Goal: Transaction & Acquisition: Subscribe to service/newsletter

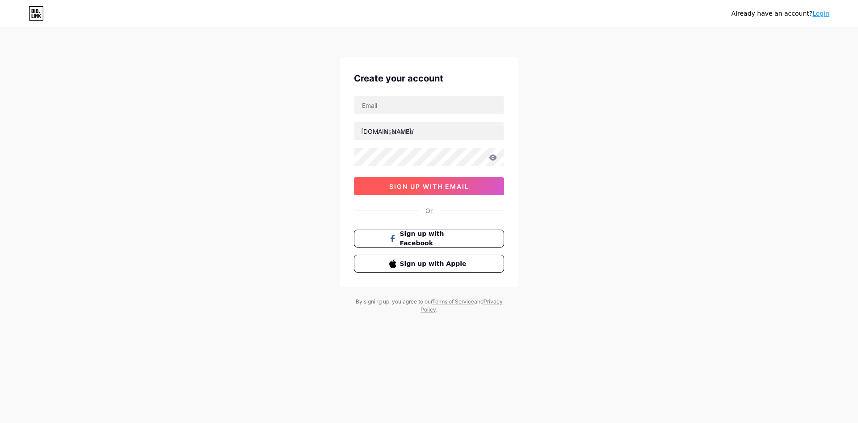
click at [441, 189] on span "sign up with email" at bounding box center [429, 186] width 80 height 8
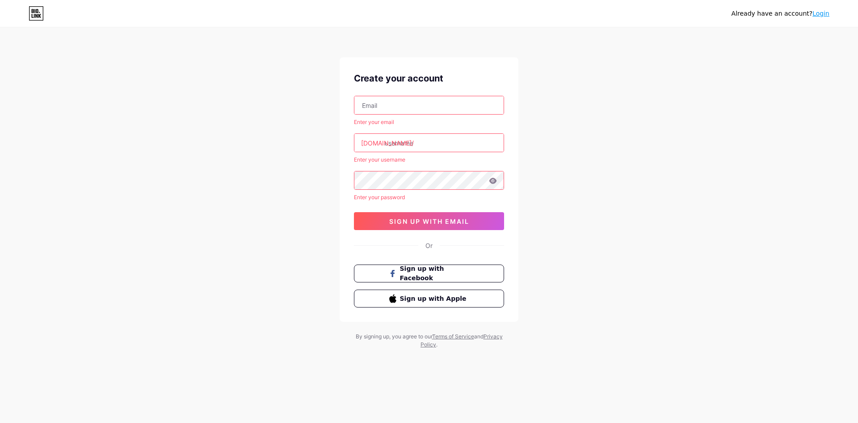
click at [464, 107] on input "text" at bounding box center [429, 105] width 149 height 18
type input "[EMAIL_ADDRESS][DOMAIN_NAME]"
click at [440, 144] on input "text" at bounding box center [429, 143] width 149 height 18
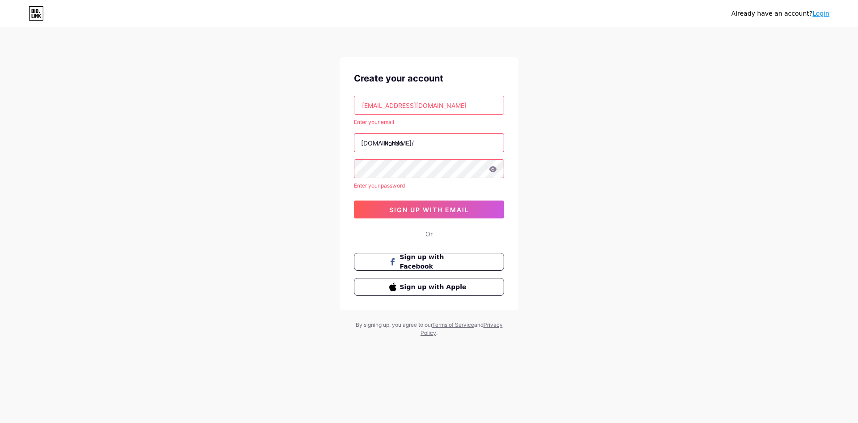
type input "honda"
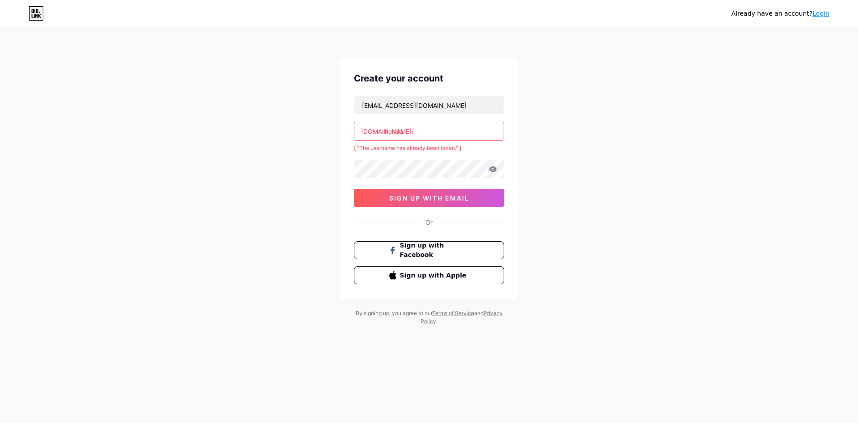
click at [444, 135] on input "honda" at bounding box center [429, 131] width 149 height 18
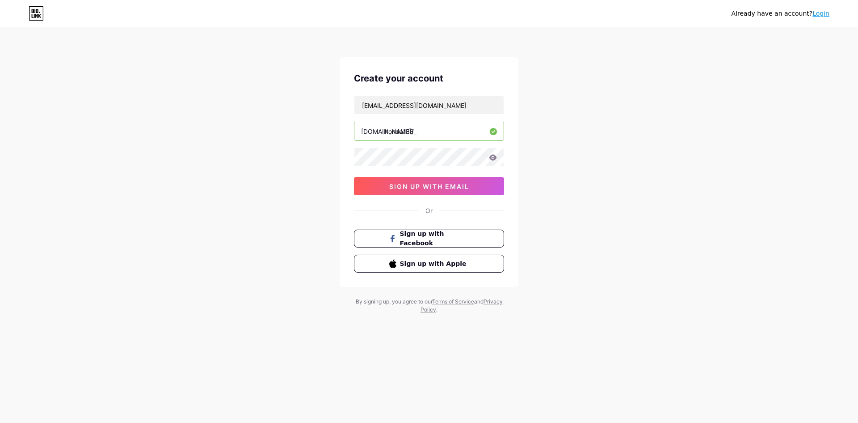
type input "honda138_"
click at [467, 189] on span "sign up with email" at bounding box center [429, 186] width 80 height 8
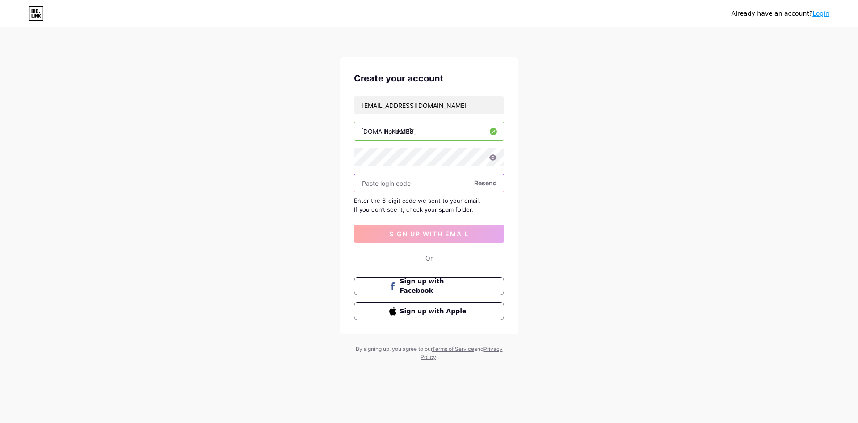
click at [410, 185] on input "text" at bounding box center [429, 183] width 149 height 18
paste input "627415"
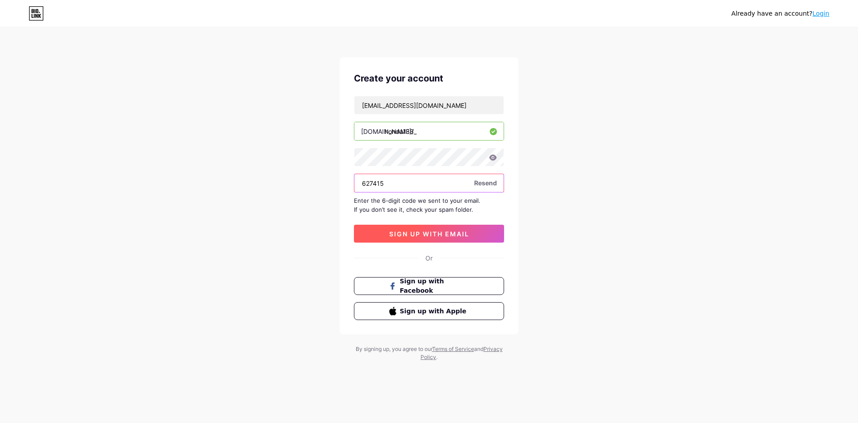
type input "627415"
click at [491, 240] on button "sign up with email" at bounding box center [429, 233] width 150 height 18
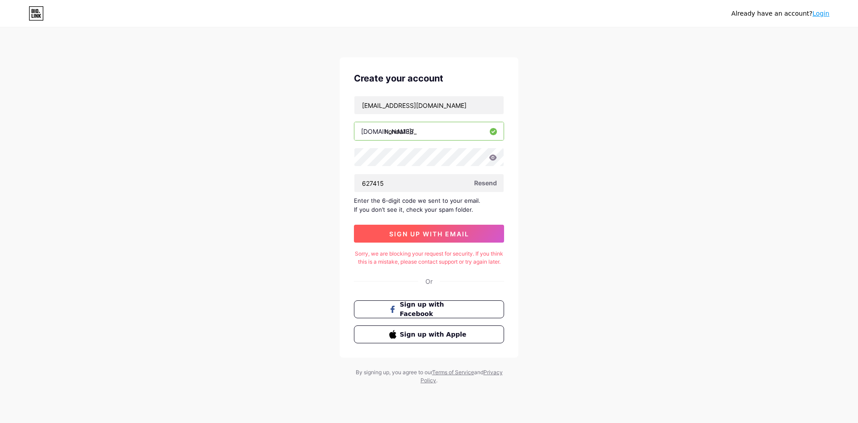
click at [463, 228] on button "sign up with email" at bounding box center [429, 233] width 150 height 18
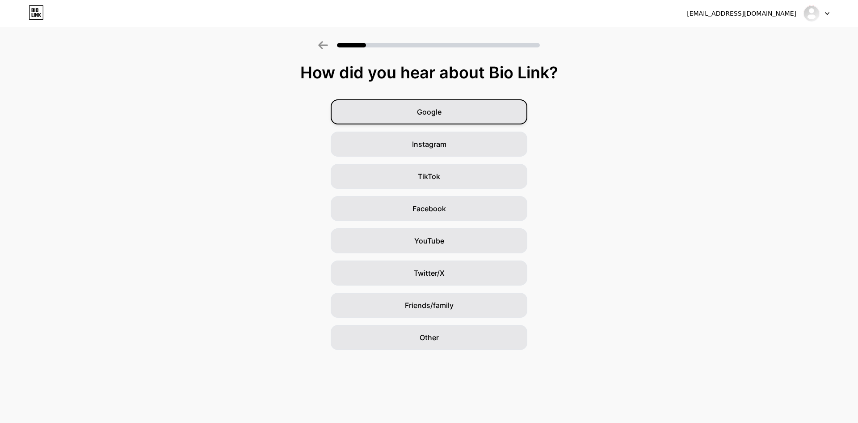
click at [467, 116] on div "Google" at bounding box center [429, 111] width 197 height 25
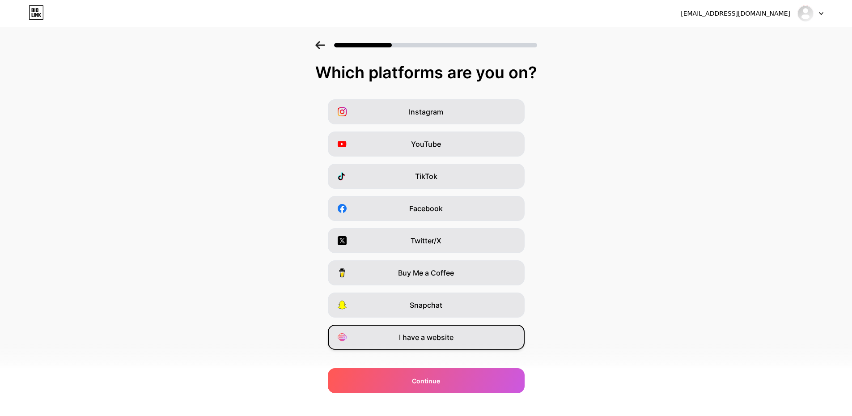
click at [453, 339] on span "I have a website" at bounding box center [426, 337] width 55 height 11
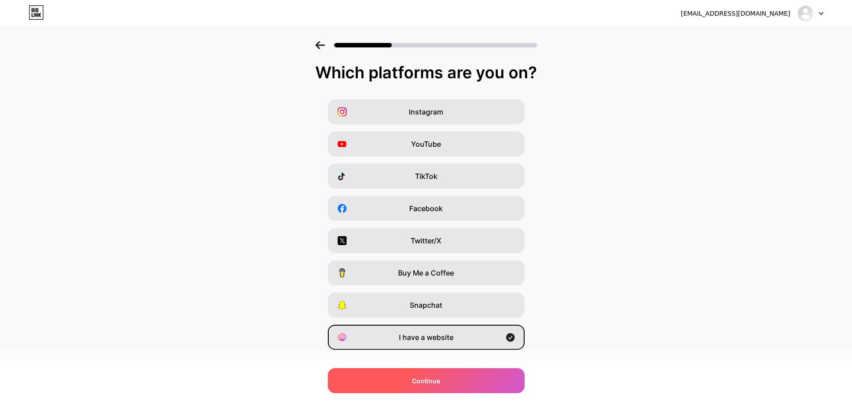
click at [453, 380] on div "Continue" at bounding box center [426, 380] width 197 height 25
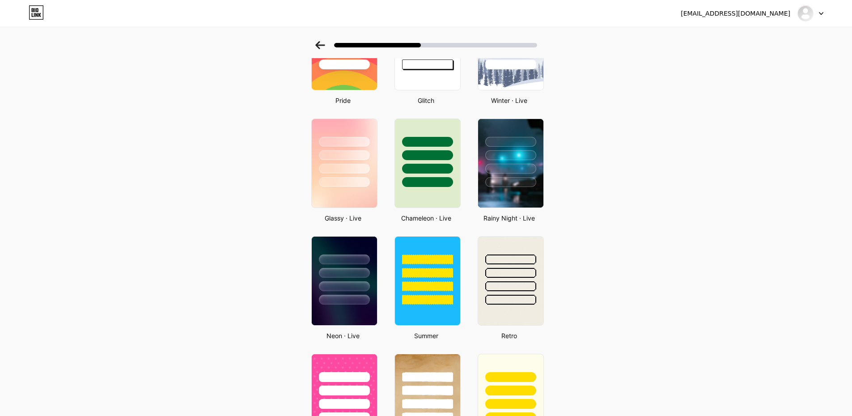
scroll to position [298, 0]
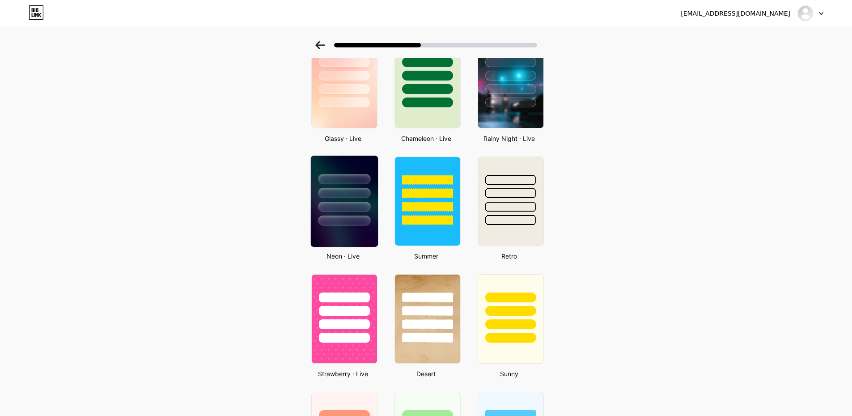
click at [368, 198] on div at bounding box center [344, 193] width 52 height 10
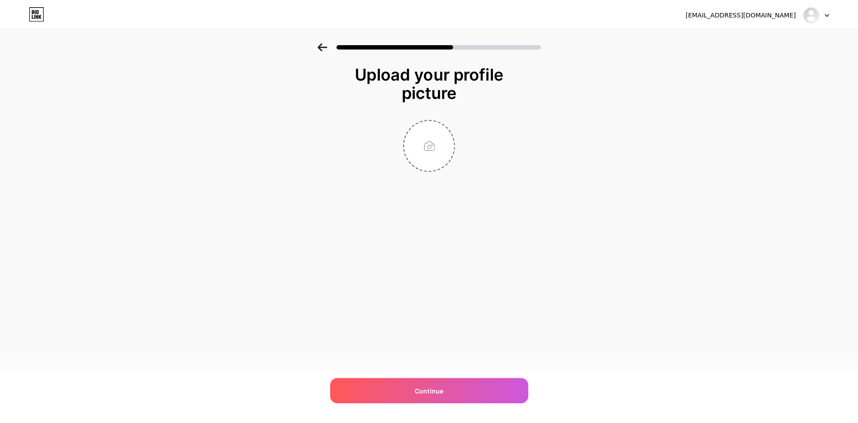
scroll to position [0, 0]
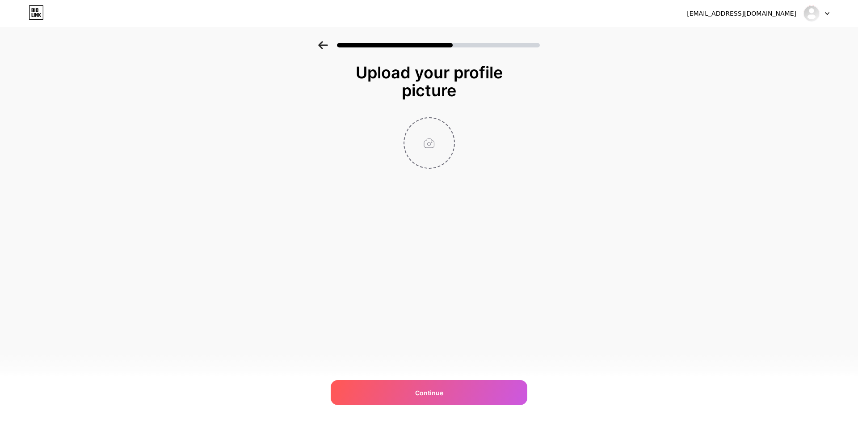
click at [449, 145] on input "file" at bounding box center [430, 143] width 50 height 50
type input "C:\fakepath\F3F0Xp4.png"
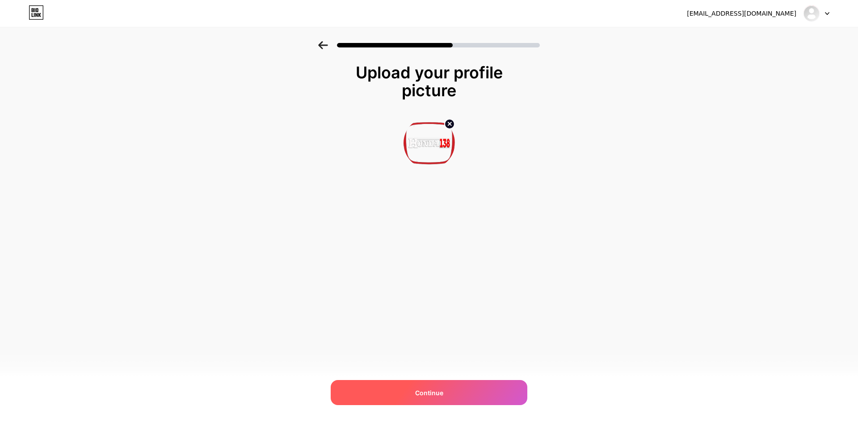
click at [478, 395] on div "Continue" at bounding box center [429, 392] width 197 height 25
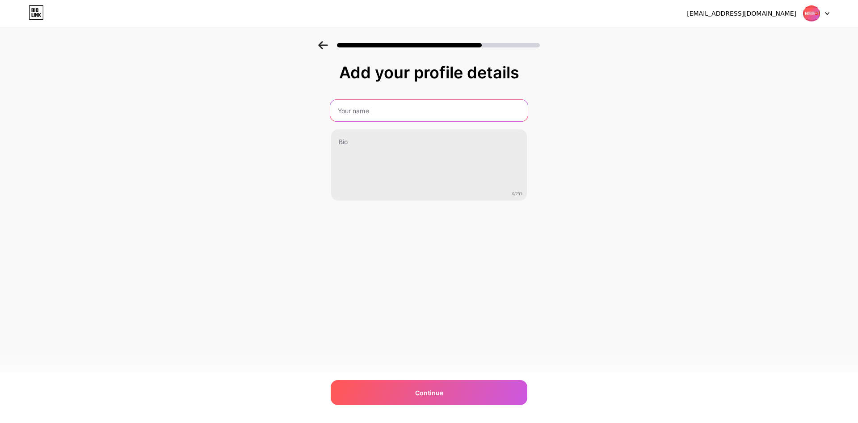
click at [433, 113] on input "text" at bounding box center [429, 110] width 198 height 21
type input "HONDA138"
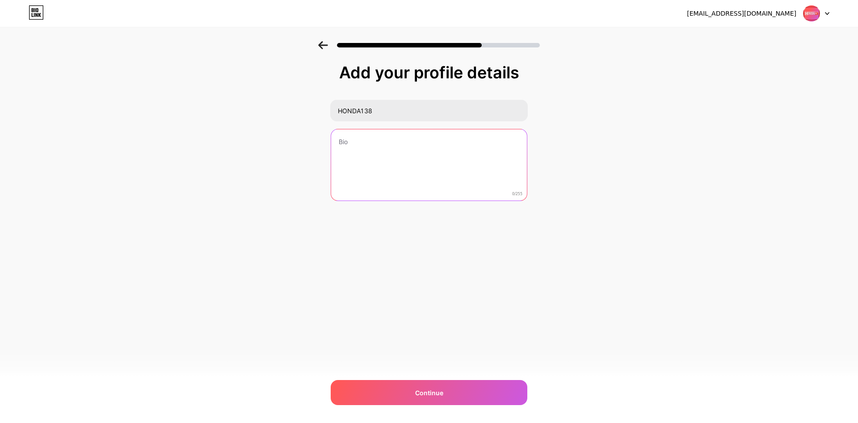
click at [409, 158] on textarea at bounding box center [429, 165] width 196 height 72
click at [423, 148] on textarea at bounding box center [429, 165] width 198 height 73
paste textarea "Honda138 adalah platform hiburan online modern yang menghadirkan pengalaman ser…"
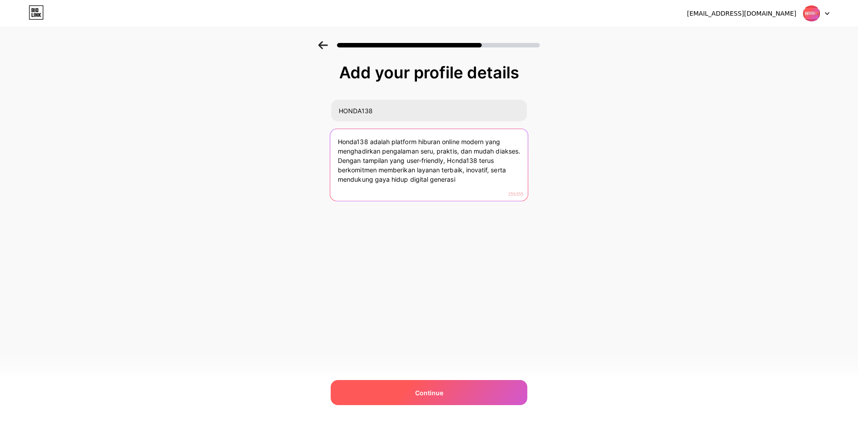
type textarea "Honda138 adalah platform hiburan online modern yang menghadirkan pengalaman ser…"
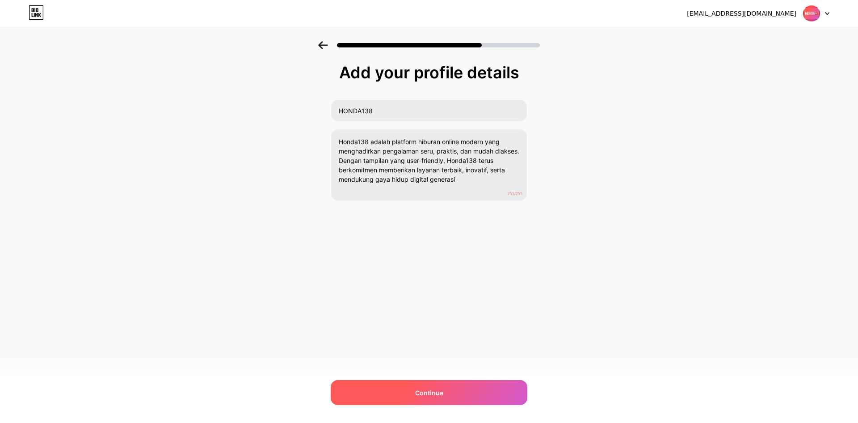
click at [467, 394] on div "Continue" at bounding box center [429, 392] width 197 height 25
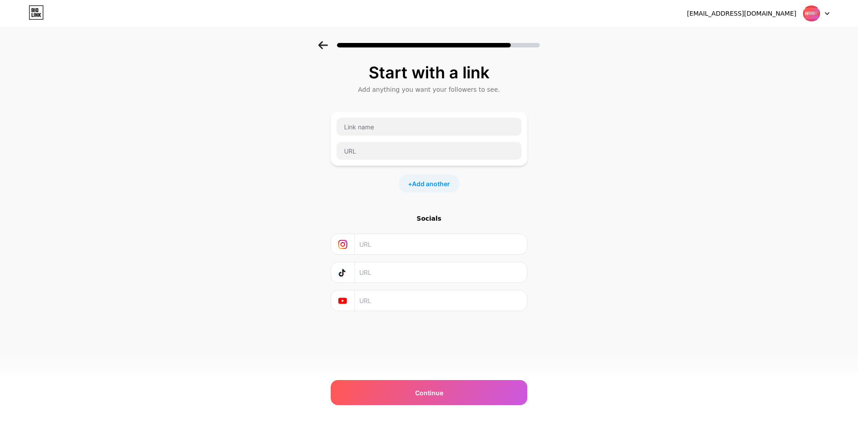
click at [396, 116] on div at bounding box center [429, 139] width 197 height 54
click at [403, 129] on input "text" at bounding box center [429, 127] width 185 height 18
type input "l"
paste input "L"
type input "LOGIN"
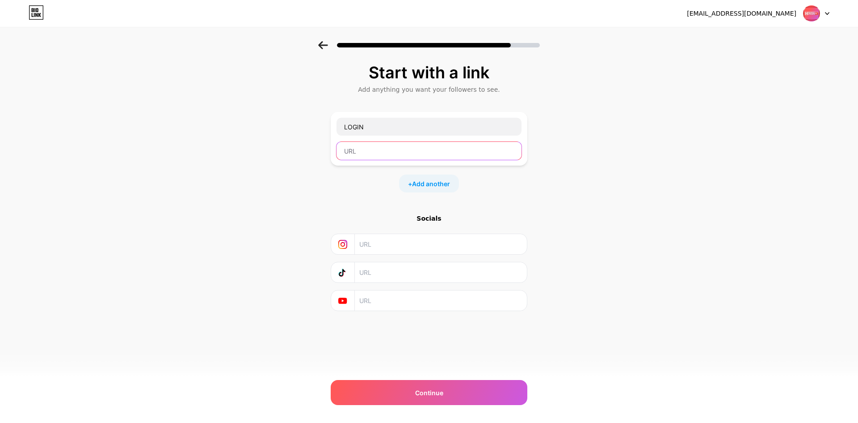
click at [354, 144] on input "text" at bounding box center [429, 151] width 185 height 18
paste input "https://honda138dot.org/"
type input "https://honda138dot.org/"
drag, startPoint x: 421, startPoint y: 182, endPoint x: 474, endPoint y: 426, distance: 249.0
click at [474, 422] on html "honda138new@gmail.com Logout Link Copied Start with a link Add anything you wan…" at bounding box center [429, 211] width 858 height 423
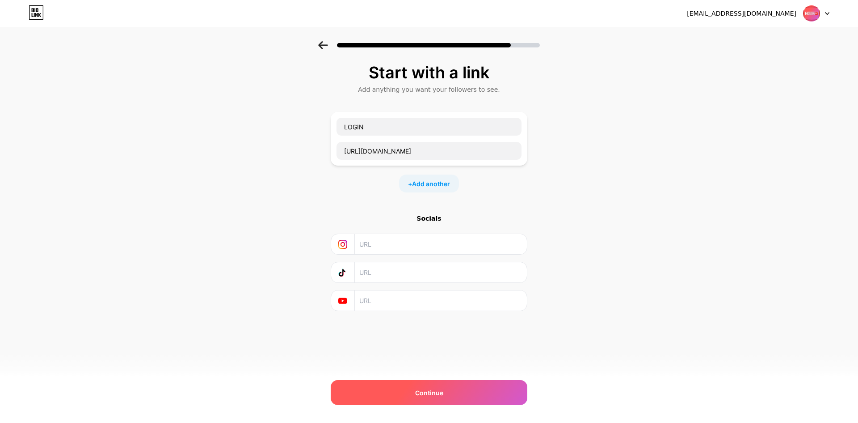
click at [463, 403] on div "Continue" at bounding box center [429, 392] width 197 height 25
click at [428, 180] on span "Add another" at bounding box center [431, 183] width 38 height 9
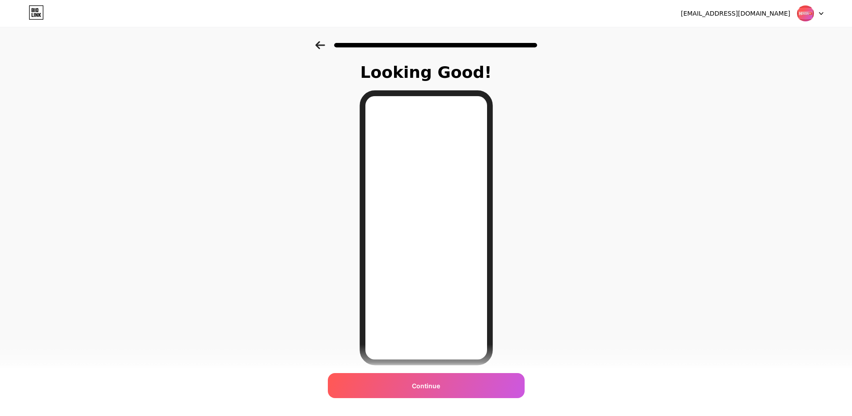
click at [318, 47] on div at bounding box center [426, 42] width 852 height 31
click at [323, 44] on icon at bounding box center [320, 45] width 10 height 8
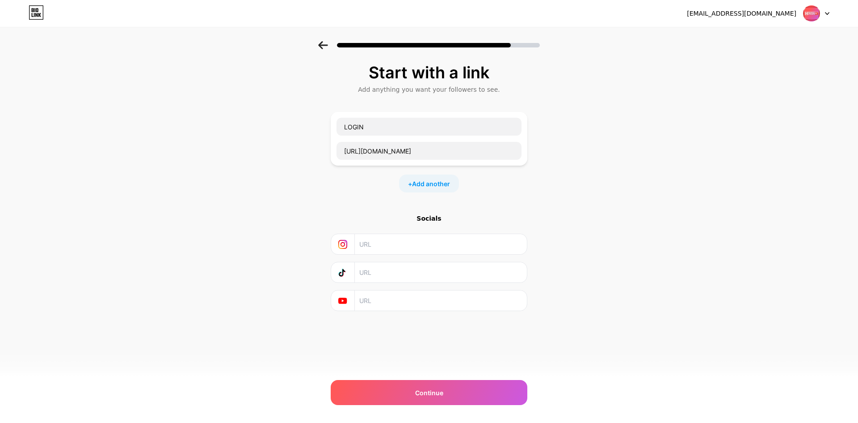
click at [416, 177] on div "+ Add another" at bounding box center [429, 183] width 60 height 18
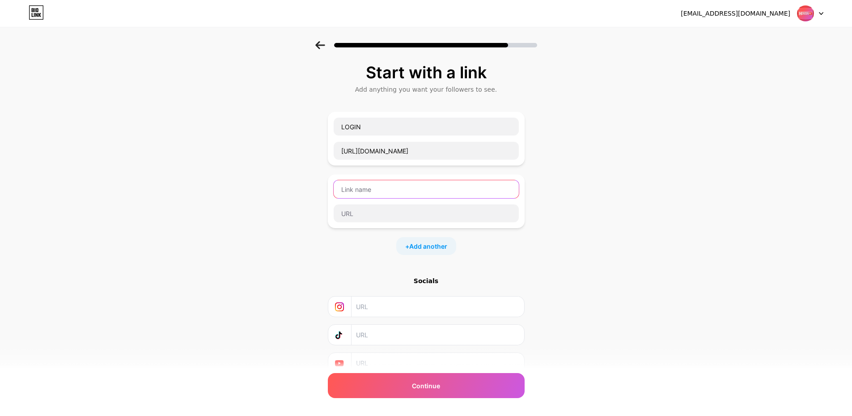
click at [419, 192] on input "text" at bounding box center [426, 189] width 185 height 18
paste input "https://honda138dot.org/"
type input "https://honda138dot.org/"
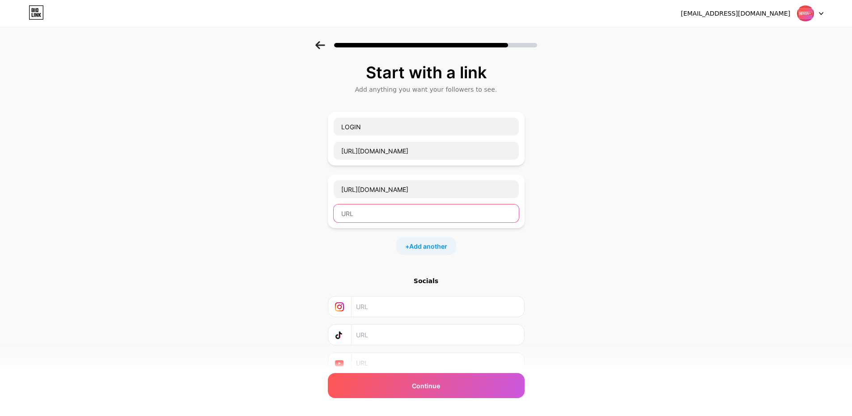
click at [394, 213] on input "text" at bounding box center [426, 213] width 185 height 18
click at [394, 212] on input "text" at bounding box center [426, 213] width 185 height 18
paste input "https://honda138dot.org/"
type input "https://honda138dot.org/"
click at [396, 202] on div "https://honda138dot.org/" at bounding box center [426, 201] width 186 height 43
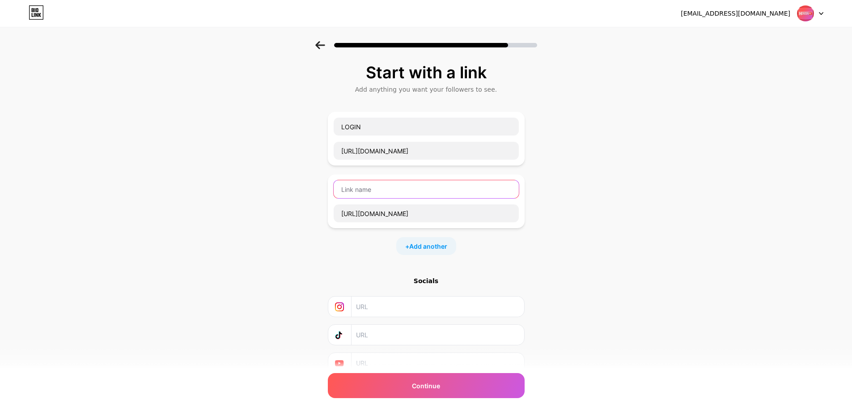
click at [398, 191] on input "text" at bounding box center [426, 189] width 185 height 18
type input "F"
type input "DAFTAR"
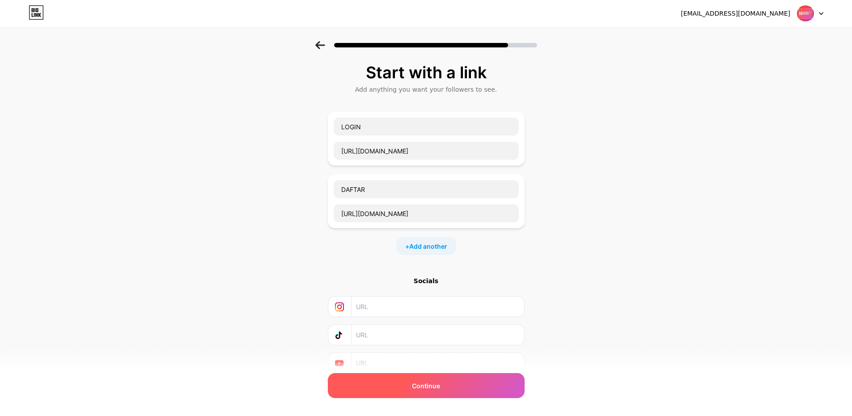
click at [414, 386] on div "Continue" at bounding box center [426, 385] width 197 height 25
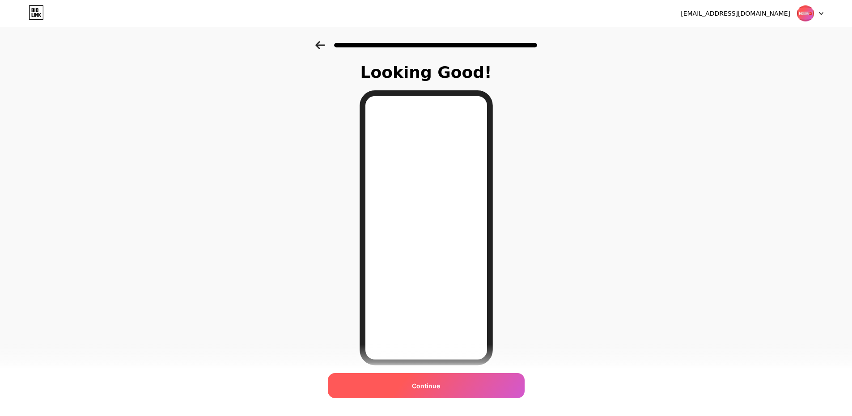
click at [414, 381] on div "Continue" at bounding box center [426, 385] width 197 height 25
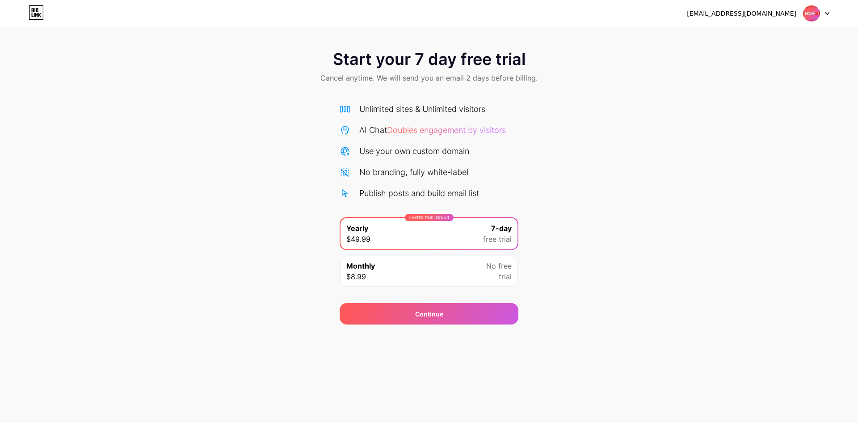
click at [448, 325] on div "honda138new@gmail.com Logout Link Copied Start your 7 day free trial Cancel any…" at bounding box center [429, 211] width 858 height 423
drag, startPoint x: 447, startPoint y: 325, endPoint x: 456, endPoint y: 290, distance: 35.6
click at [456, 292] on div "honda138new@gmail.com Logout Link Copied Start your 7 day free trial Cancel any…" at bounding box center [429, 211] width 858 height 423
click at [482, 311] on div "Continue" at bounding box center [429, 313] width 179 height 21
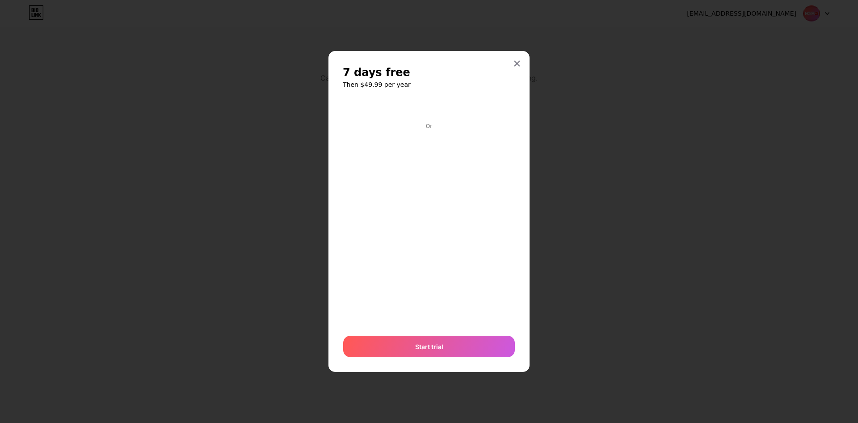
click at [522, 77] on div "7 days free Then $49.99 per year Or Start trial" at bounding box center [429, 211] width 201 height 321
click at [526, 59] on div "7 days free Then $49.99 per year Or Start trial" at bounding box center [429, 211] width 201 height 321
click at [508, 67] on h2 "7 days free" at bounding box center [429, 72] width 173 height 14
click at [512, 62] on div at bounding box center [517, 63] width 16 height 16
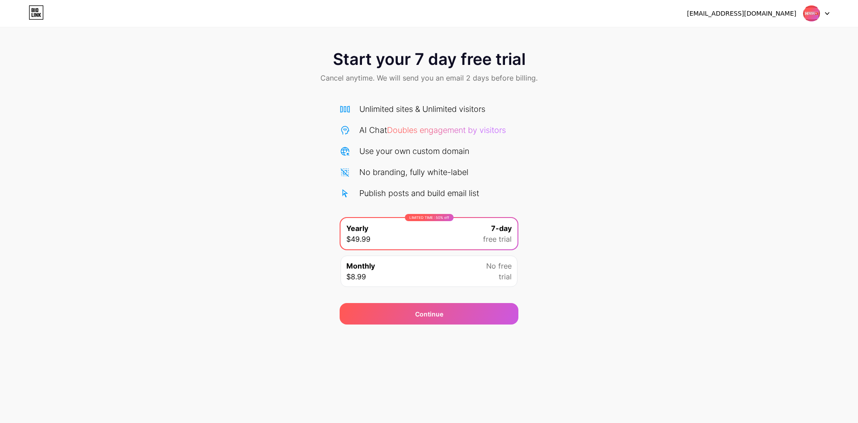
click at [824, 16] on div at bounding box center [817, 13] width 26 height 16
click at [640, 191] on div "Start your 7 day free trial Cancel anytime. We will send you an email 2 days be…" at bounding box center [429, 182] width 858 height 283
click at [485, 309] on div "Continue" at bounding box center [429, 313] width 179 height 21
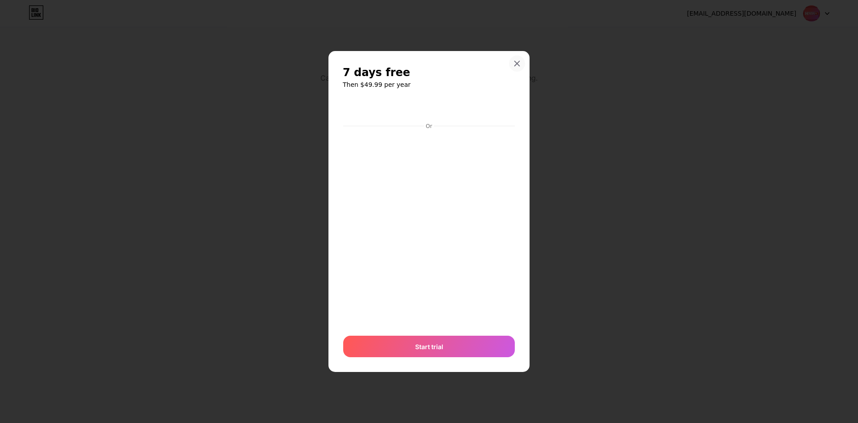
click at [517, 55] on div at bounding box center [517, 63] width 16 height 16
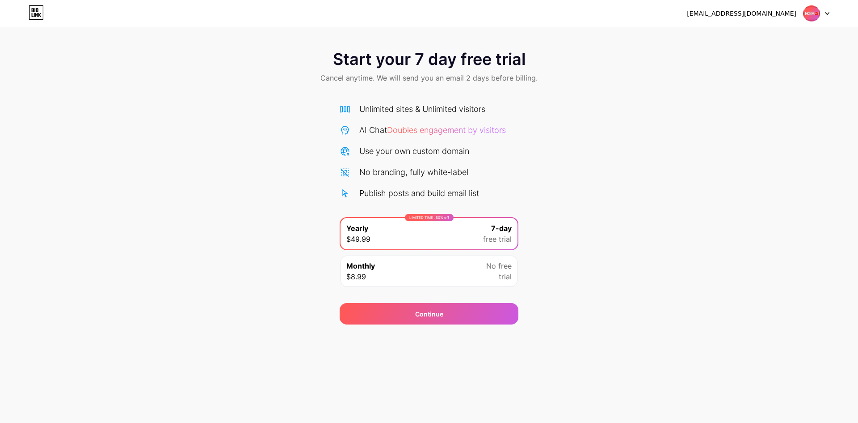
click at [63, 52] on div "Start your 7 day free trial Cancel anytime. We will send you an email 2 days be…" at bounding box center [429, 67] width 858 height 53
click at [387, 273] on div "Monthly $8.99 No free trial" at bounding box center [429, 270] width 177 height 31
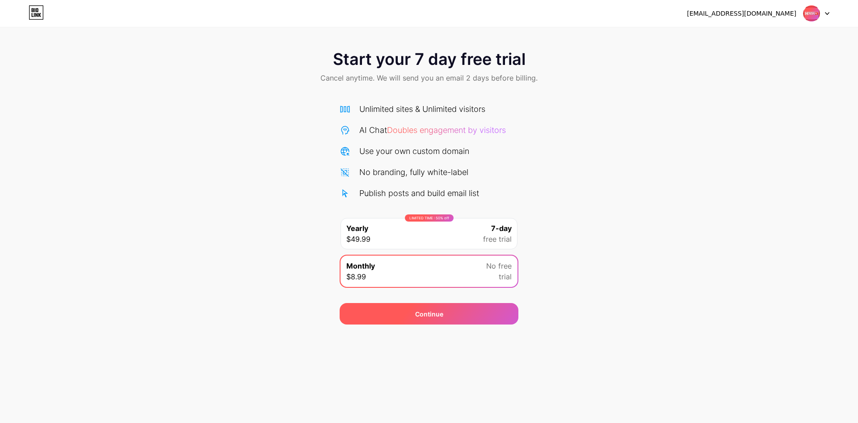
click at [393, 308] on div "Continue" at bounding box center [429, 313] width 179 height 21
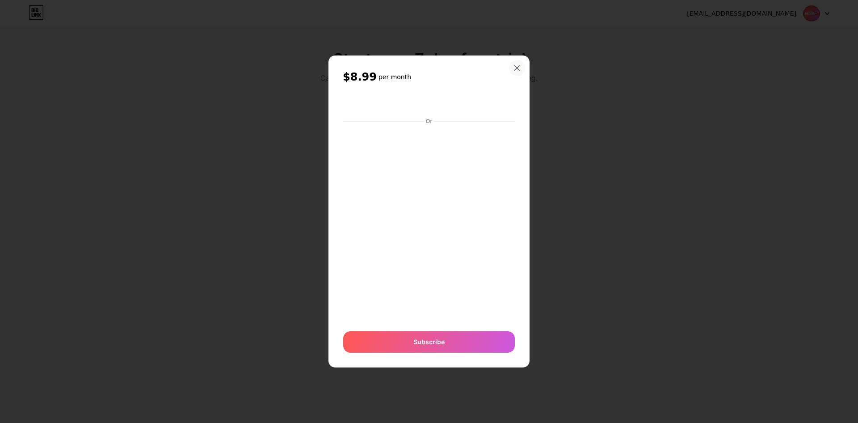
click at [521, 64] on div at bounding box center [517, 68] width 16 height 16
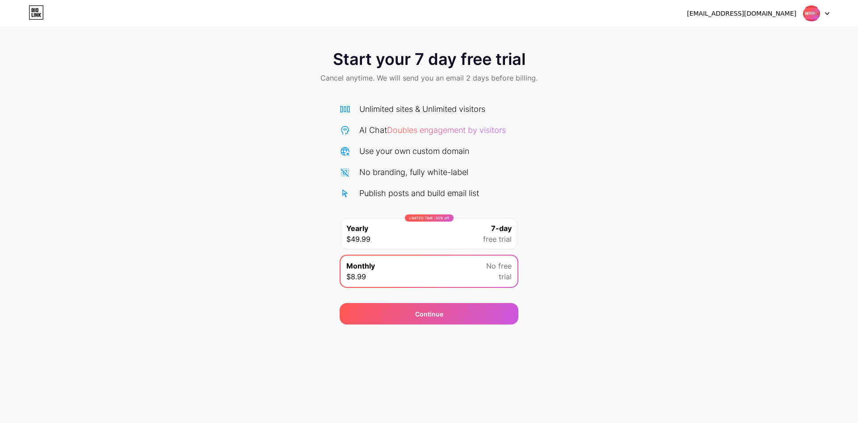
drag, startPoint x: 503, startPoint y: 63, endPoint x: 822, endPoint y: 18, distance: 322.0
click at [822, 18] on div at bounding box center [817, 13] width 26 height 16
click at [783, 4] on div "honda138new@gmail.com Logout" at bounding box center [429, 13] width 858 height 27
click at [782, 10] on div "[EMAIL_ADDRESS][DOMAIN_NAME]" at bounding box center [742, 13] width 110 height 9
click at [777, 14] on div "[EMAIL_ADDRESS][DOMAIN_NAME]" at bounding box center [742, 13] width 110 height 9
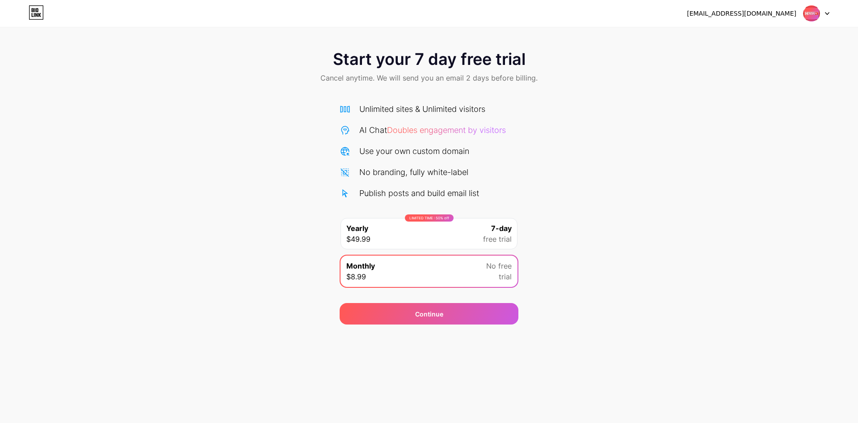
click at [35, 17] on icon at bounding box center [36, 12] width 15 height 14
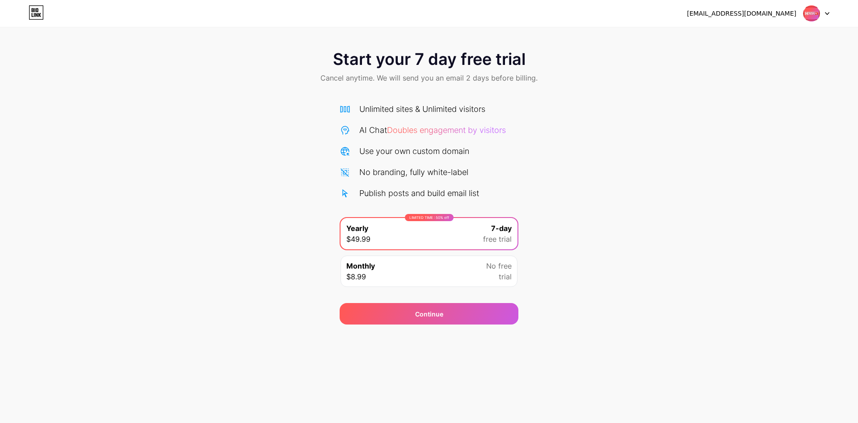
click at [35, 17] on icon at bounding box center [36, 12] width 15 height 14
click at [448, 126] on span "Doubles engagement by visitors" at bounding box center [446, 129] width 119 height 9
click at [455, 131] on span "Doubles engagement by visitors" at bounding box center [446, 129] width 119 height 9
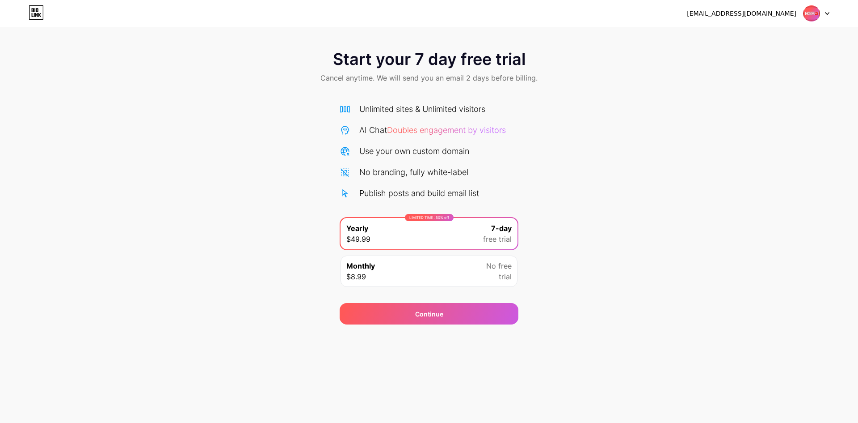
click at [529, 60] on div "Start your 7 day free trial Cancel anytime. We will send you an email 2 days be…" at bounding box center [429, 67] width 858 height 53
click at [529, 63] on div "Start your 7 day free trial Cancel anytime. We will send you an email 2 days be…" at bounding box center [429, 67] width 858 height 53
click at [529, 70] on div "Start your 7 day free trial Cancel anytime. We will send you an email 2 days be…" at bounding box center [429, 67] width 858 height 53
click at [528, 80] on span "Cancel anytime. We will send you an email 2 days before billing." at bounding box center [429, 77] width 217 height 11
click at [502, 61] on span "Start your 7 day free trial" at bounding box center [429, 59] width 193 height 18
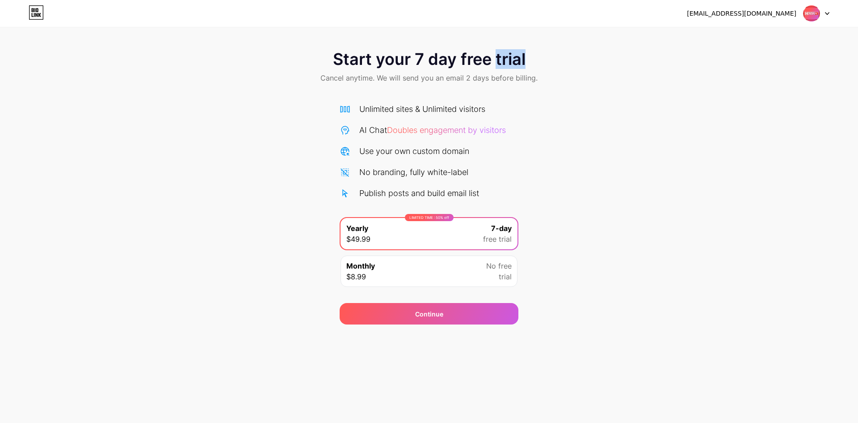
click at [502, 61] on span "Start your 7 day free trial" at bounding box center [429, 59] width 193 height 18
click at [446, 224] on div "LIMITED TIME : 50% off Yearly $49.99 7-day free trial" at bounding box center [429, 233] width 177 height 31
click at [468, 301] on div "Continue" at bounding box center [429, 308] width 179 height 32
click at [468, 315] on div "Continue" at bounding box center [429, 313] width 179 height 21
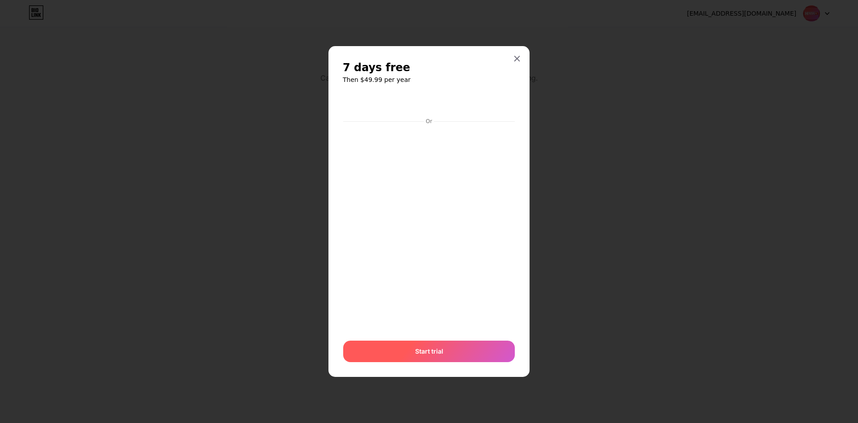
click at [434, 349] on span "Start trial" at bounding box center [429, 350] width 28 height 9
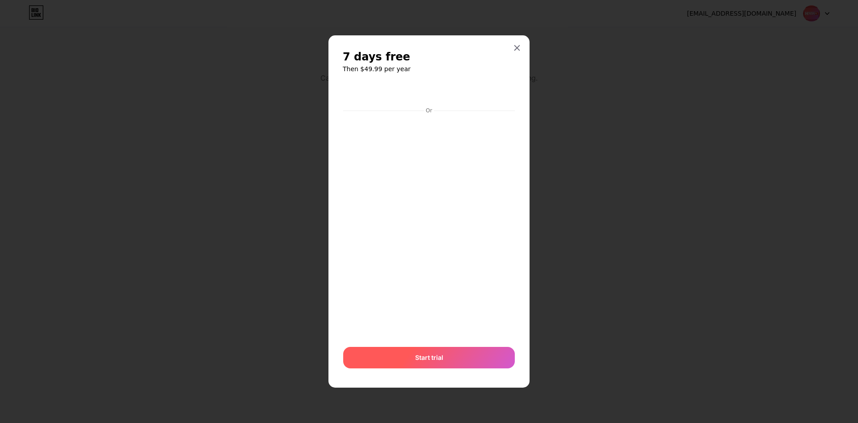
click at [435, 356] on span "Start trial" at bounding box center [429, 356] width 28 height 9
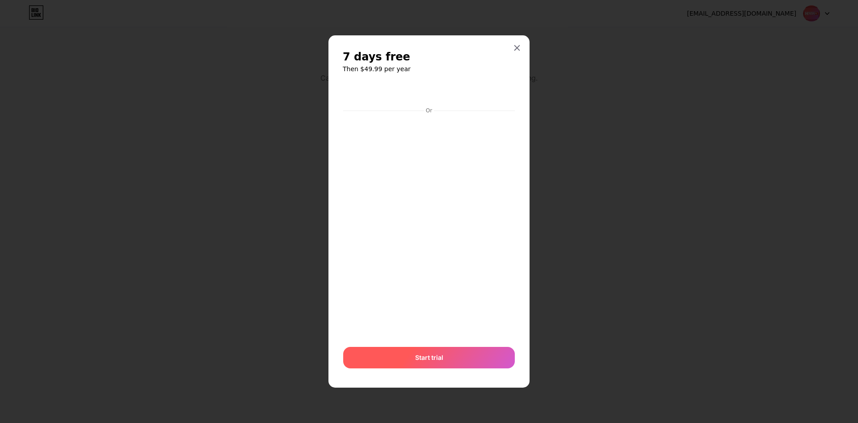
click at [435, 356] on span "Start trial" at bounding box center [429, 356] width 28 height 9
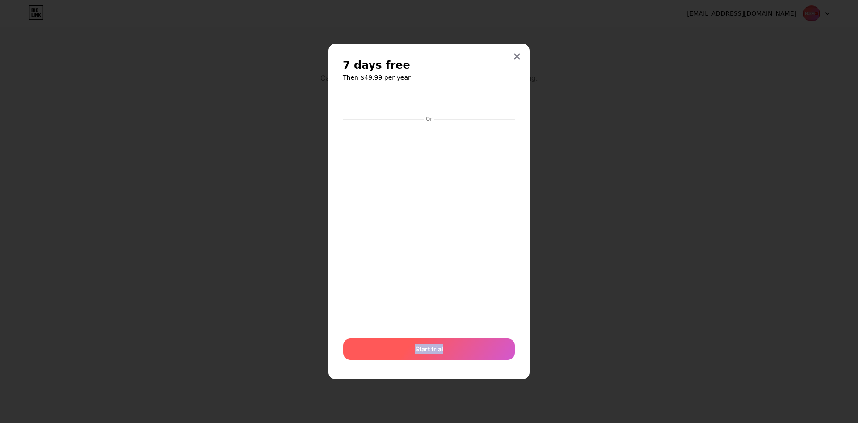
click at [385, 345] on div "Start trial" at bounding box center [429, 348] width 172 height 21
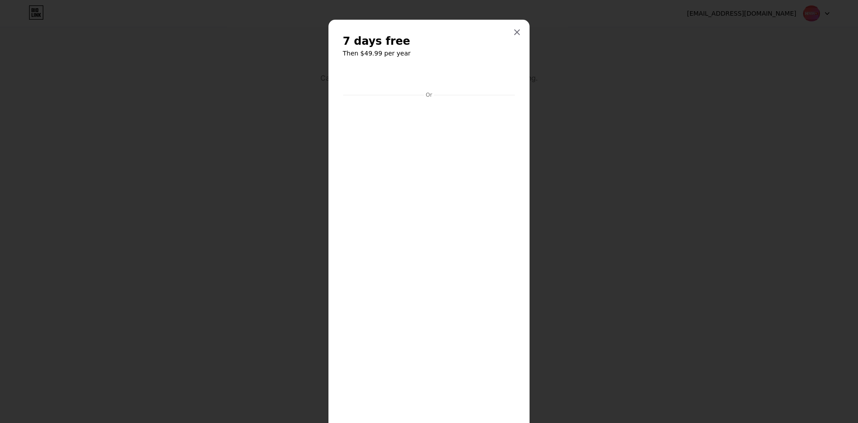
scroll to position [80, 0]
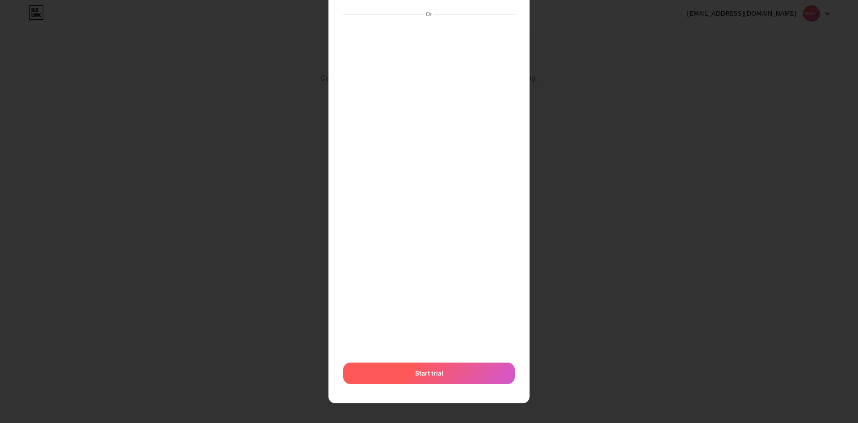
click at [456, 368] on div "Start trial" at bounding box center [429, 372] width 172 height 21
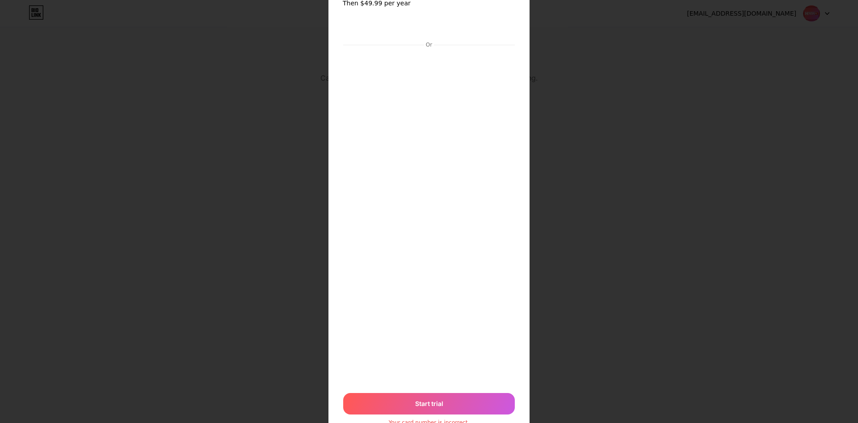
scroll to position [88, 0]
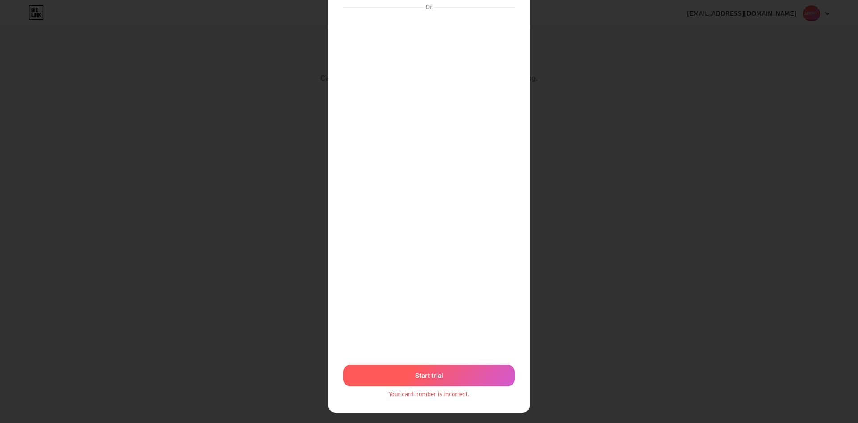
click at [489, 365] on div "Start trial" at bounding box center [429, 374] width 172 height 21
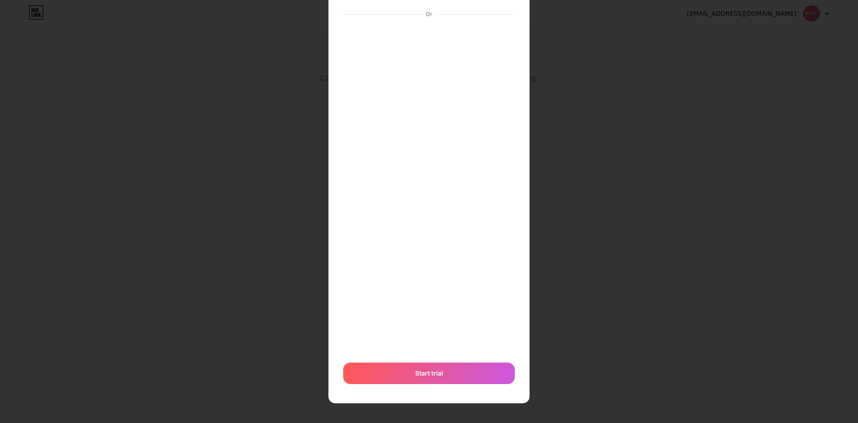
scroll to position [80, 0]
click at [417, 384] on div "Or Start trial" at bounding box center [429, 187] width 173 height 402
click at [414, 377] on div "Start trial" at bounding box center [429, 372] width 172 height 21
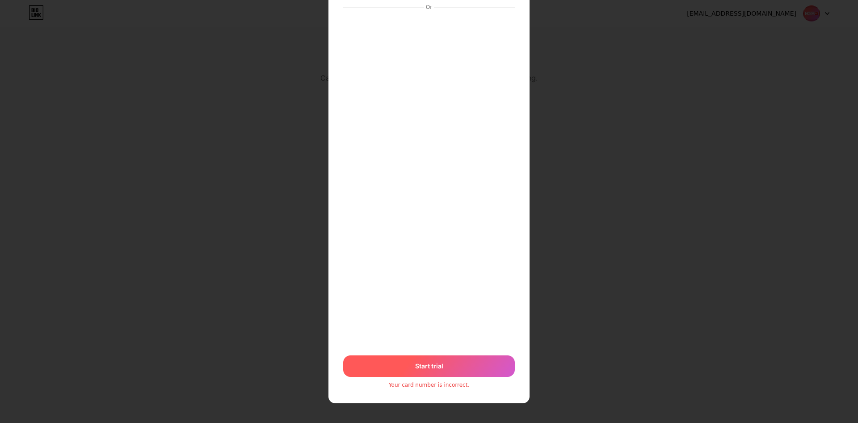
click at [385, 360] on div "Start trial" at bounding box center [429, 365] width 172 height 21
click at [498, 363] on div "Start trial" at bounding box center [429, 365] width 172 height 21
click at [497, 364] on div "Start trial" at bounding box center [429, 365] width 172 height 21
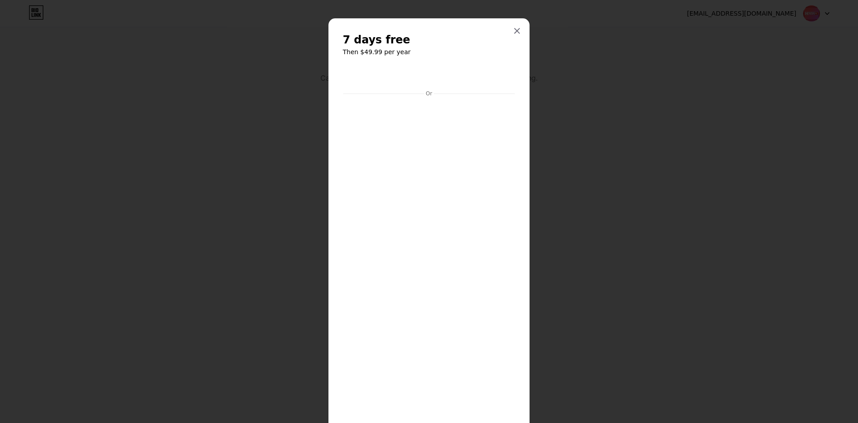
scroll to position [0, 0]
click at [515, 35] on icon at bounding box center [517, 32] width 7 height 7
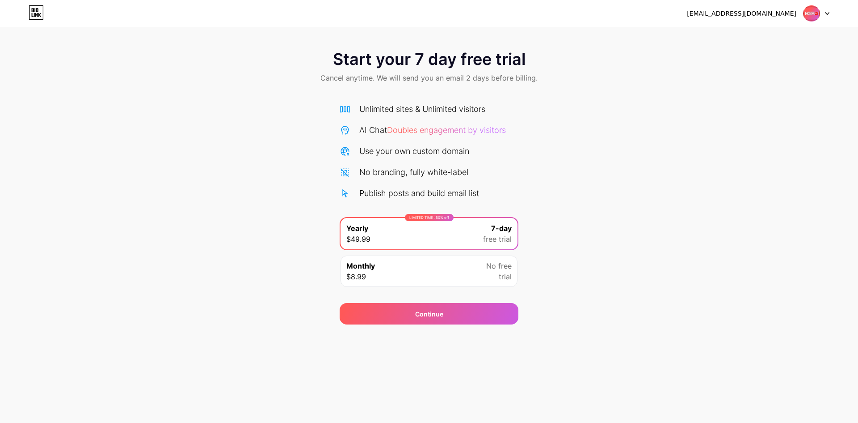
click at [508, 219] on div "LIMITED TIME : 50% off Yearly $49.99 7-day free trial" at bounding box center [429, 233] width 177 height 31
click at [506, 233] on span "7-day" at bounding box center [501, 228] width 21 height 11
click at [499, 245] on div "LIMITED TIME : 50% off Yearly $49.99 7-day free trial" at bounding box center [429, 233] width 177 height 31
click at [499, 240] on span "free trial" at bounding box center [497, 238] width 29 height 11
click at [486, 225] on div "7-day free trial" at bounding box center [497, 233] width 29 height 21
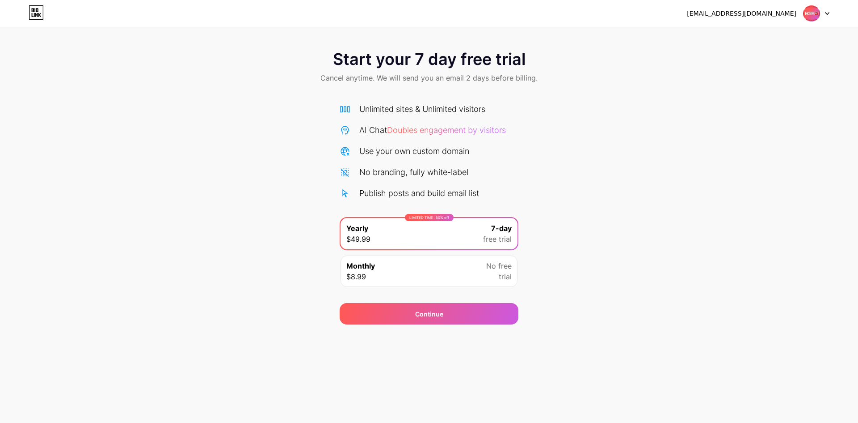
drag, startPoint x: 494, startPoint y: 237, endPoint x: 494, endPoint y: 241, distance: 4.9
click at [494, 241] on span "free trial" at bounding box center [497, 238] width 29 height 11
click at [478, 307] on div "Continue" at bounding box center [429, 313] width 179 height 21
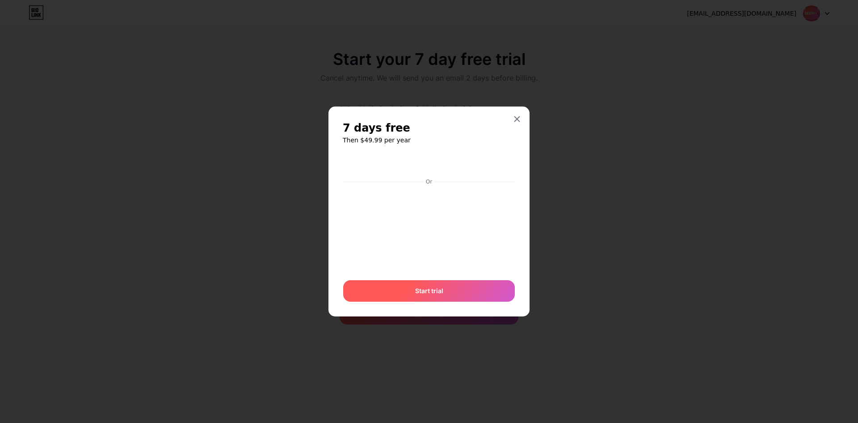
click at [482, 283] on div "Start trial" at bounding box center [429, 290] width 172 height 21
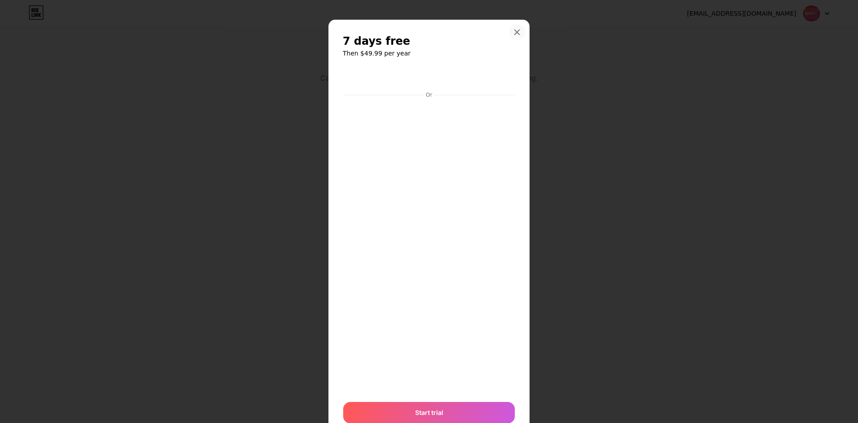
click at [514, 31] on icon at bounding box center [517, 32] width 7 height 7
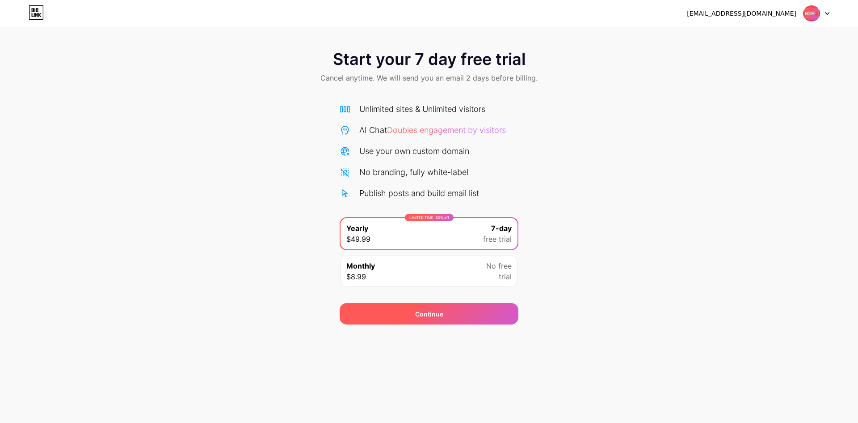
click at [433, 314] on div "Continue" at bounding box center [429, 313] width 28 height 9
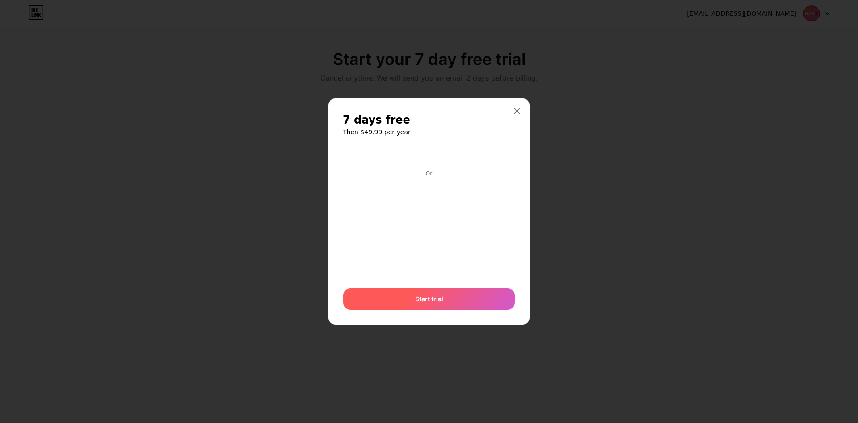
click at [449, 296] on div "Start trial" at bounding box center [429, 298] width 172 height 21
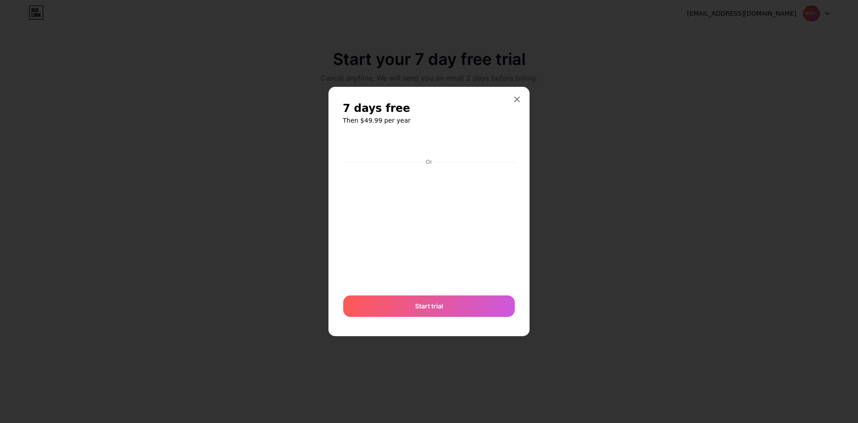
click at [402, 292] on div "Or Start trial" at bounding box center [429, 227] width 173 height 187
click at [397, 289] on div "Or Start trial" at bounding box center [429, 227] width 173 height 187
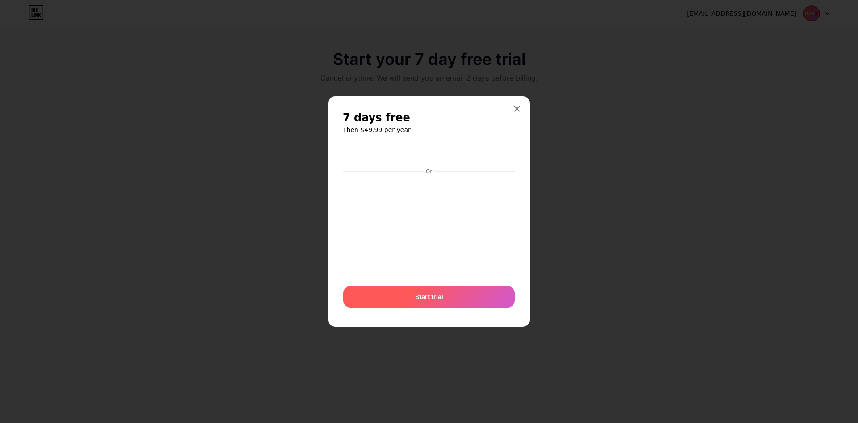
click at [449, 295] on div "Start trial" at bounding box center [429, 296] width 172 height 21
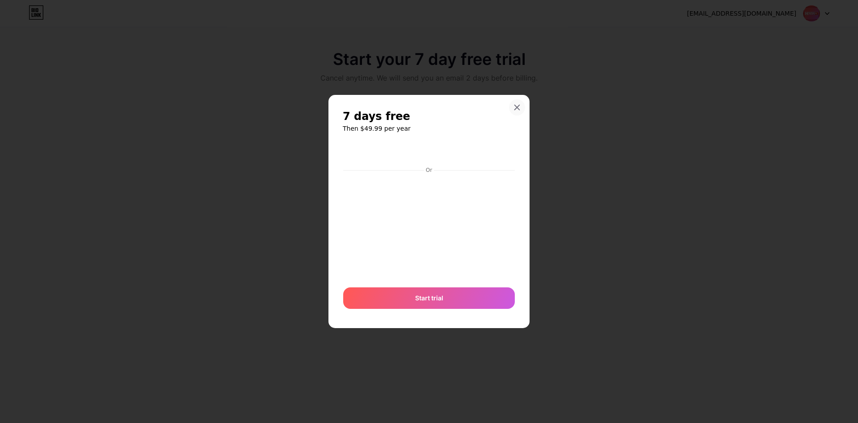
click at [513, 111] on div at bounding box center [517, 107] width 16 height 16
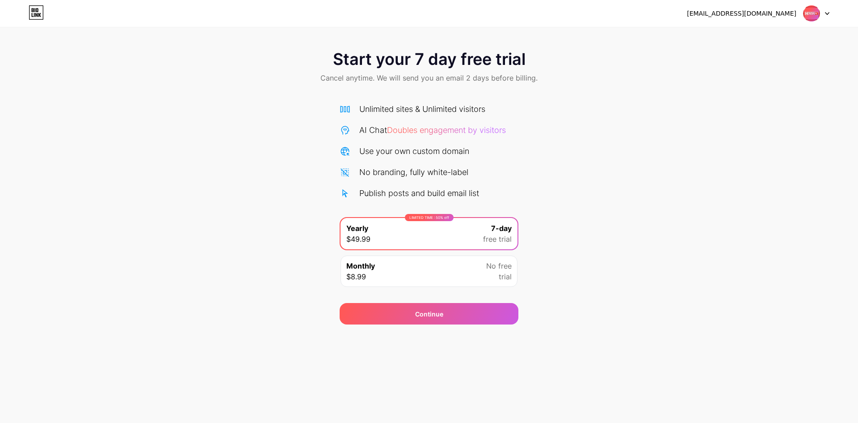
click at [490, 132] on span "Doubles engagement by visitors" at bounding box center [446, 129] width 119 height 9
click at [485, 111] on div "Unlimited sites & Unlimited visitors" at bounding box center [422, 109] width 126 height 12
click at [418, 223] on div "LIMITED TIME : 50% off Yearly $49.99 7-day free trial" at bounding box center [429, 233] width 177 height 31
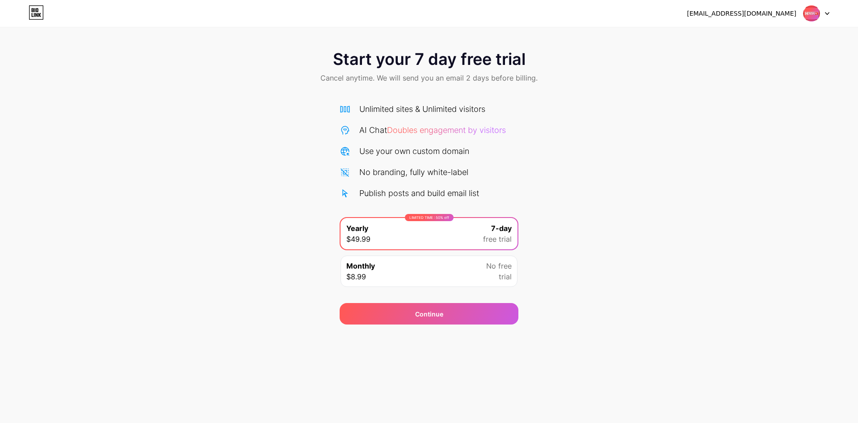
click at [825, 15] on div at bounding box center [817, 13] width 26 height 16
click at [783, 33] on li "Logout" at bounding box center [773, 37] width 111 height 24
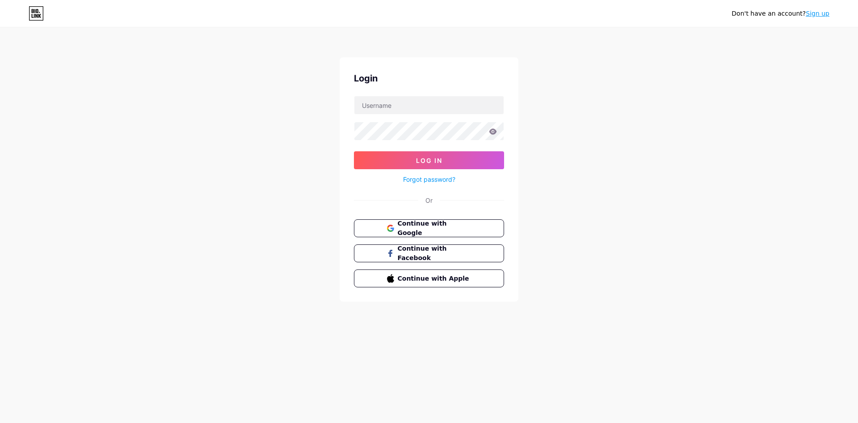
click at [783, 35] on div "Don't have an account? Sign up Login Log In Forgot password? Or Continue with G…" at bounding box center [429, 165] width 858 height 330
type input "[EMAIL_ADDRESS][DOMAIN_NAME]"
click at [420, 157] on span "Log In" at bounding box center [429, 160] width 26 height 8
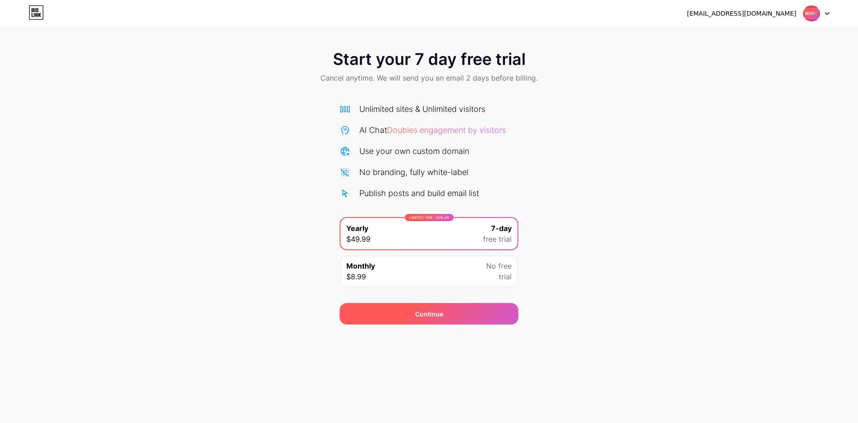
click at [380, 321] on div "Continue" at bounding box center [429, 313] width 179 height 21
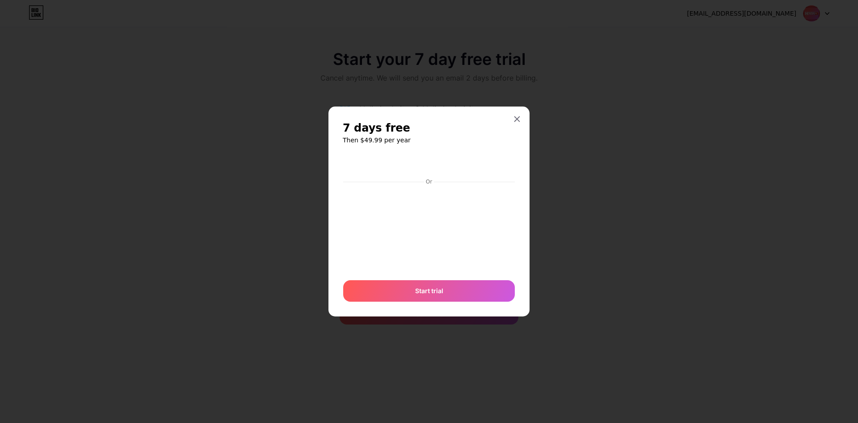
drag, startPoint x: 392, startPoint y: 310, endPoint x: 396, endPoint y: 313, distance: 5.1
click at [393, 310] on div "7 days free Then $49.99 per year Or Start trial" at bounding box center [429, 210] width 201 height 209
click at [420, 274] on div "Or Start trial" at bounding box center [429, 227] width 173 height 148
drag, startPoint x: 413, startPoint y: 295, endPoint x: 405, endPoint y: 310, distance: 17.2
click at [405, 310] on div "7 days free Then $49.99 per year Or Start trial" at bounding box center [429, 210] width 201 height 209
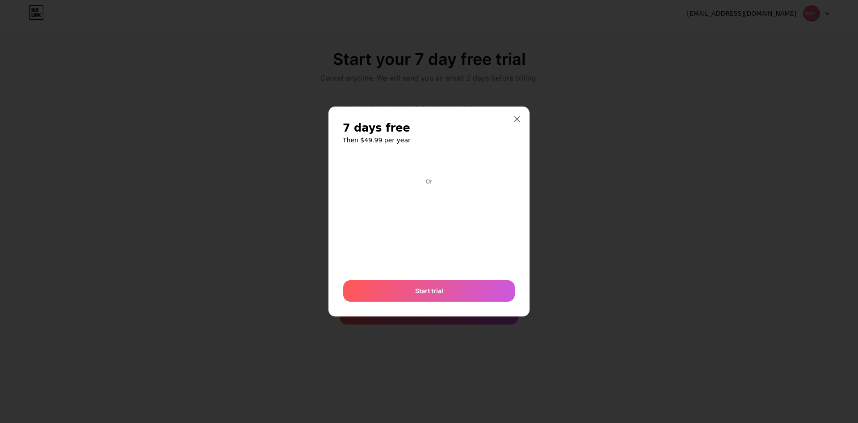
click at [395, 272] on div "Or Start trial" at bounding box center [429, 227] width 173 height 148
click at [376, 308] on div "7 days free Then $49.99 per year Or Start trial" at bounding box center [429, 210] width 201 height 209
click at [377, 300] on div "Start trial" at bounding box center [429, 290] width 172 height 21
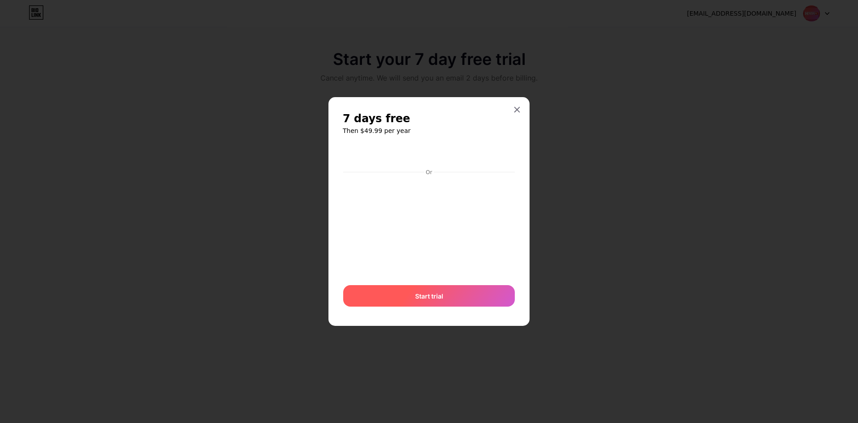
click at [380, 301] on div "Start trial" at bounding box center [429, 295] width 172 height 21
click at [378, 299] on div "Start trial" at bounding box center [429, 295] width 172 height 21
click at [376, 298] on div "Start trial" at bounding box center [429, 295] width 172 height 21
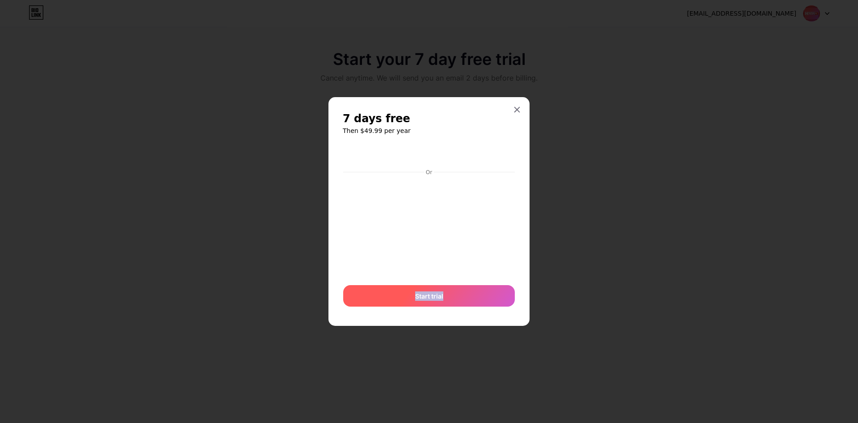
click at [376, 298] on div "Start trial" at bounding box center [429, 295] width 172 height 21
click at [376, 297] on div "Start trial" at bounding box center [429, 295] width 172 height 21
click at [376, 292] on div "Start trial" at bounding box center [429, 295] width 172 height 21
click at [375, 291] on div "Start trial" at bounding box center [429, 295] width 172 height 21
click at [374, 289] on div "Start trial" at bounding box center [429, 295] width 172 height 21
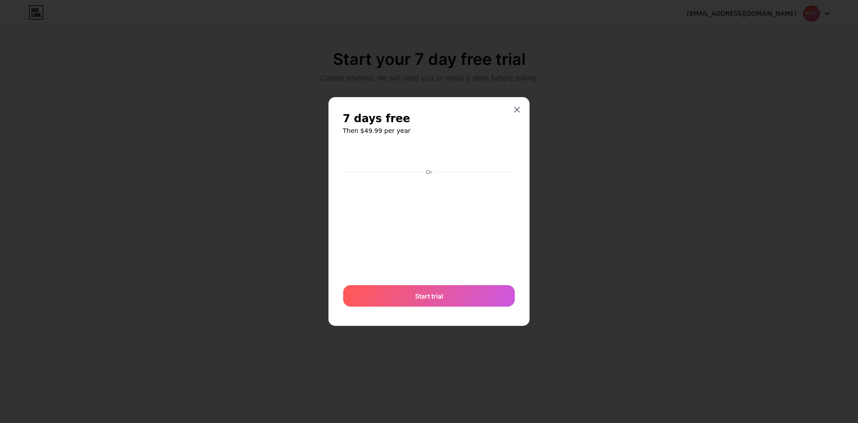
click at [289, 278] on div at bounding box center [429, 211] width 858 height 423
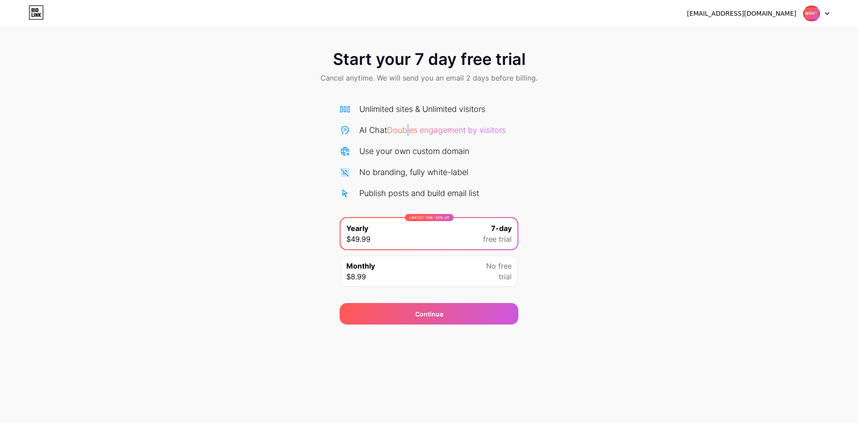
click at [411, 131] on span "Doubles engagement by visitors" at bounding box center [446, 129] width 119 height 9
click at [450, 143] on div "Unlimited sites & Unlimited visitors AI Chat Doubles engagement by visitors Use…" at bounding box center [429, 151] width 179 height 96
drag, startPoint x: 427, startPoint y: 218, endPoint x: 437, endPoint y: 297, distance: 80.3
click at [437, 297] on div "Start your 7 day free trial Cancel anytime. We will send you an email 2 days be…" at bounding box center [429, 182] width 858 height 283
click at [444, 265] on div "Monthly $8.99 No free trial" at bounding box center [429, 270] width 177 height 31
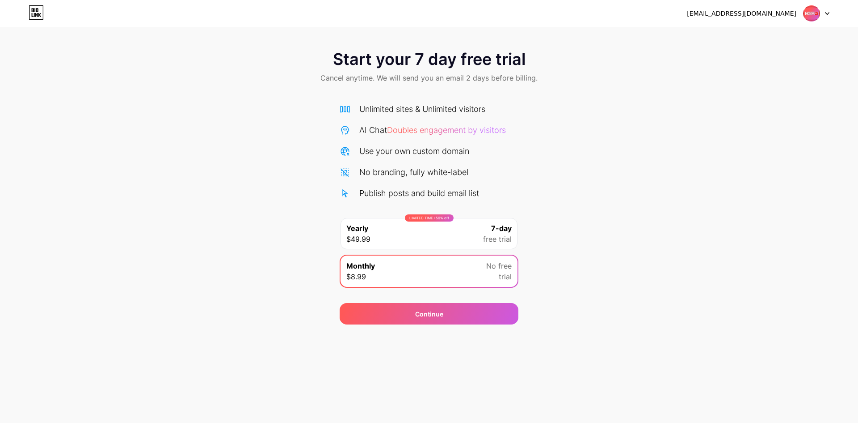
drag, startPoint x: 449, startPoint y: 247, endPoint x: 452, endPoint y: 257, distance: 10.7
click at [450, 249] on div "LIMITED TIME : 50% off Yearly $49.99 7-day free trial" at bounding box center [429, 233] width 179 height 33
drag, startPoint x: 458, startPoint y: 262, endPoint x: 457, endPoint y: 244, distance: 17.5
click at [458, 249] on div "LIMITED TIME : 50% off Yearly $49.99 7-day free trial Monthly $8.99 No free tri…" at bounding box center [429, 254] width 179 height 75
drag, startPoint x: 507, startPoint y: 216, endPoint x: 515, endPoint y: 185, distance: 32.4
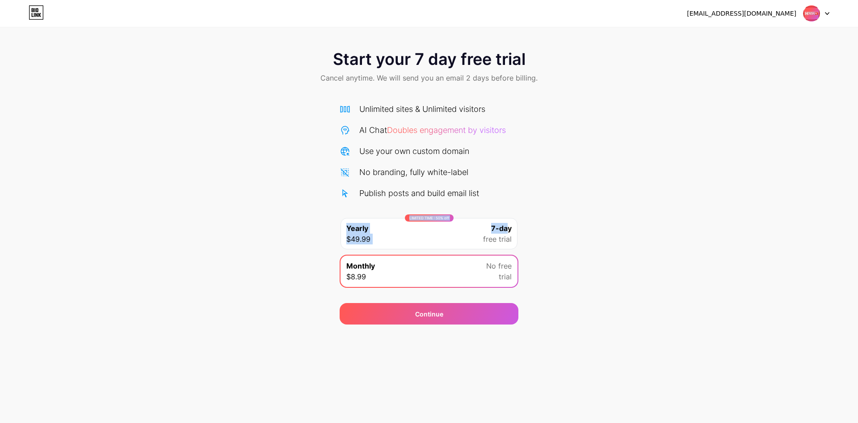
click at [507, 216] on div "Unlimited sites & Unlimited visitors AI Chat Doubles engagement by visitors Use…" at bounding box center [429, 197] width 179 height 189
drag, startPoint x: 522, startPoint y: 216, endPoint x: 515, endPoint y: 224, distance: 11.1
click at [522, 218] on div "Start your 7 day free trial Cancel anytime. We will send you an email 2 days be…" at bounding box center [429, 182] width 858 height 283
drag, startPoint x: 497, startPoint y: 236, endPoint x: 494, endPoint y: 241, distance: 6.2
click at [494, 241] on span "free trial" at bounding box center [497, 238] width 29 height 11
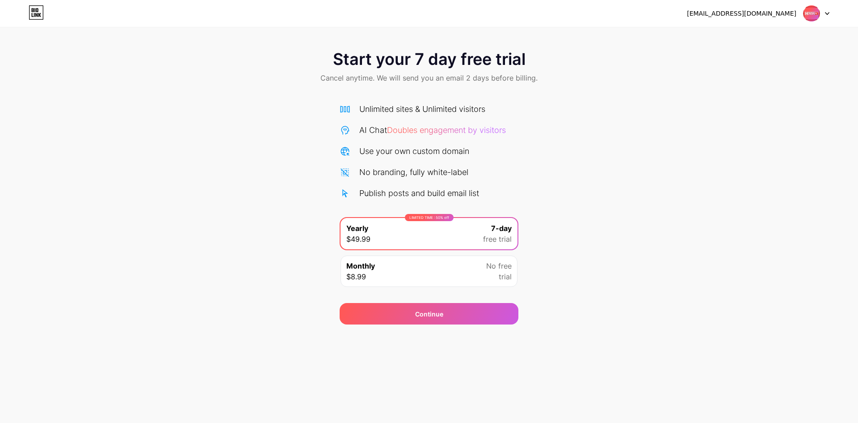
click at [481, 224] on div "LIMITED TIME : 50% off Yearly $49.99 7-day free trial" at bounding box center [429, 233] width 177 height 31
drag, startPoint x: 448, startPoint y: 309, endPoint x: 447, endPoint y: 319, distance: 9.9
click at [448, 317] on div "Continue" at bounding box center [429, 313] width 179 height 21
click at [417, 310] on div "Continue" at bounding box center [429, 313] width 179 height 21
click at [485, 221] on div "LIMITED TIME : 50% off Yearly $49.99 7-day free trial" at bounding box center [429, 233] width 177 height 31
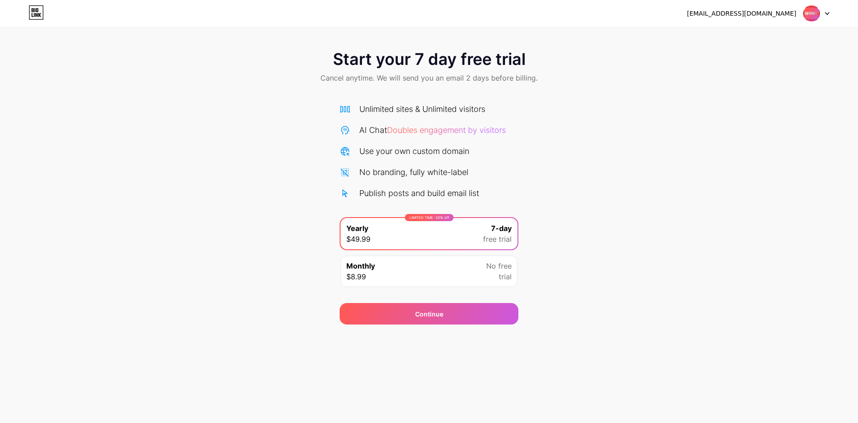
click at [491, 227] on div "7-day free trial" at bounding box center [497, 233] width 29 height 21
click at [514, 300] on div "Continue" at bounding box center [429, 308] width 179 height 32
click at [518, 313] on div "Continue" at bounding box center [429, 313] width 179 height 21
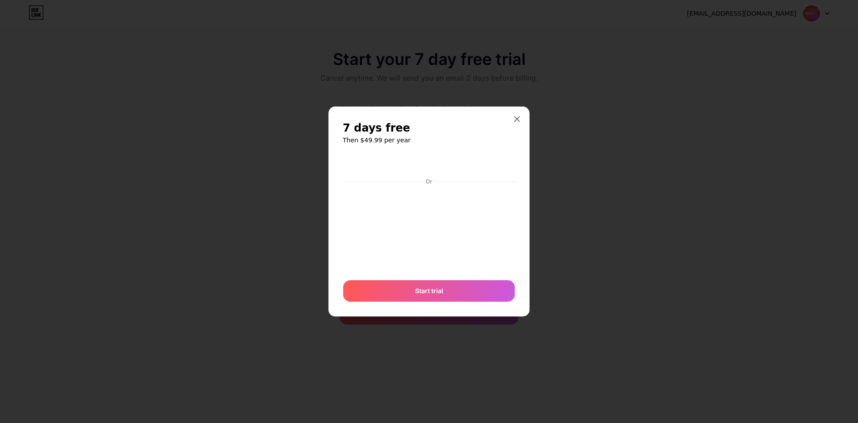
click at [142, 144] on div at bounding box center [429, 211] width 858 height 423
